Goal: Transaction & Acquisition: Purchase product/service

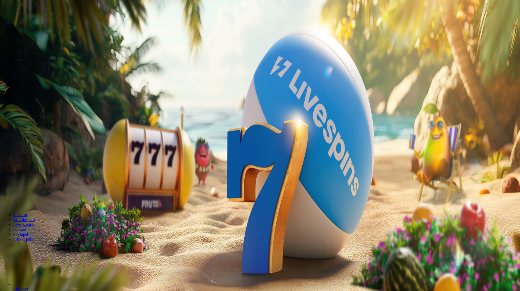
click at [17, 22] on span "Talletus" at bounding box center [10, 20] width 12 height 4
drag, startPoint x: 94, startPoint y: 57, endPoint x: 46, endPoint y: 59, distance: 48.6
click at [46, 59] on div "Talletus 0.00 € Kirjaudu Kasino Live Kasino Tarjoukset 16:30 Aloita pelaaminen …" at bounding box center [260, 72] width 517 height 141
type input "***"
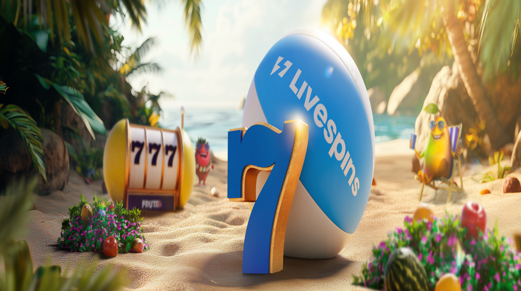
click at [37, 139] on span "TALLETA JA PELAA" at bounding box center [20, 141] width 33 height 4
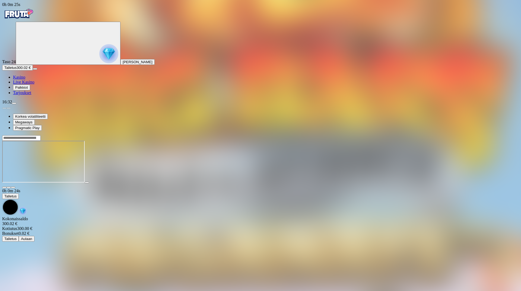
click at [4, 188] on span "close icon" at bounding box center [4, 188] width 0 height 0
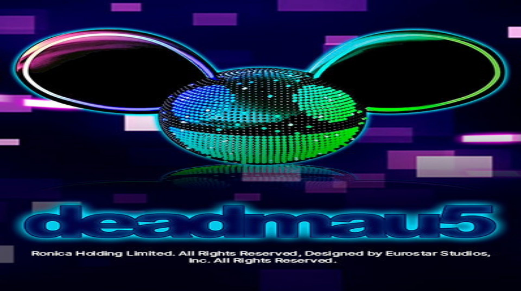
click at [4, 222] on span "close icon" at bounding box center [4, 222] width 0 height 0
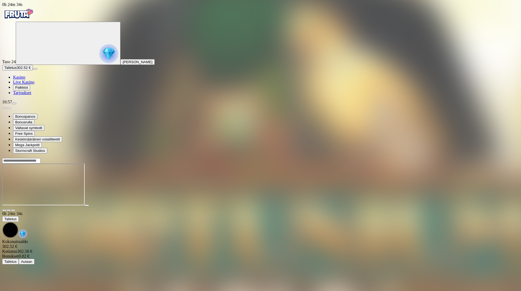
click at [13, 210] on span "fullscreen icon" at bounding box center [13, 210] width 0 height 0
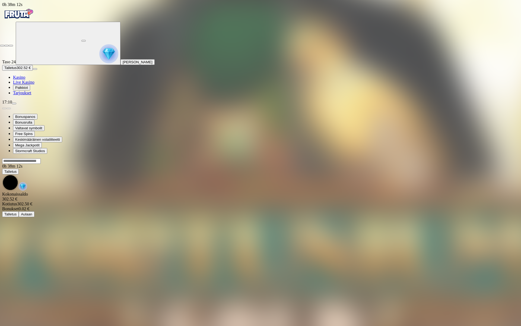
click at [11, 46] on span "fullscreen-exit icon" at bounding box center [11, 46] width 0 height 0
